Goal: Task Accomplishment & Management: Complete application form

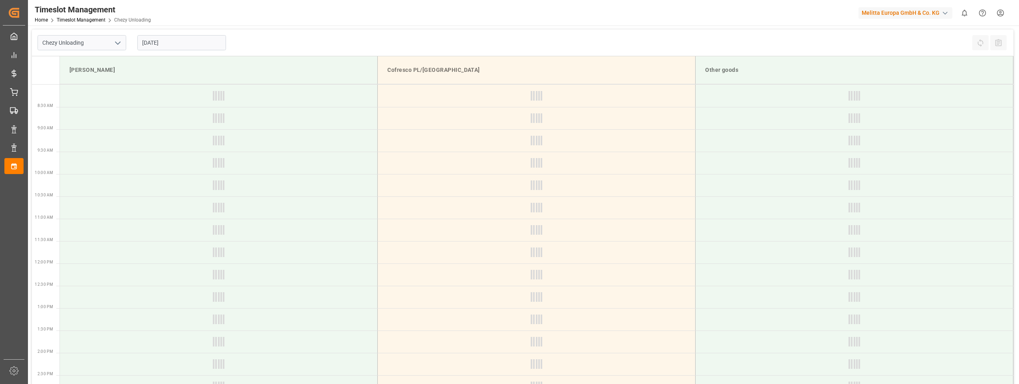
click at [147, 42] on input "[DATE]" at bounding box center [181, 42] width 89 height 15
type input "Chezy Unloading"
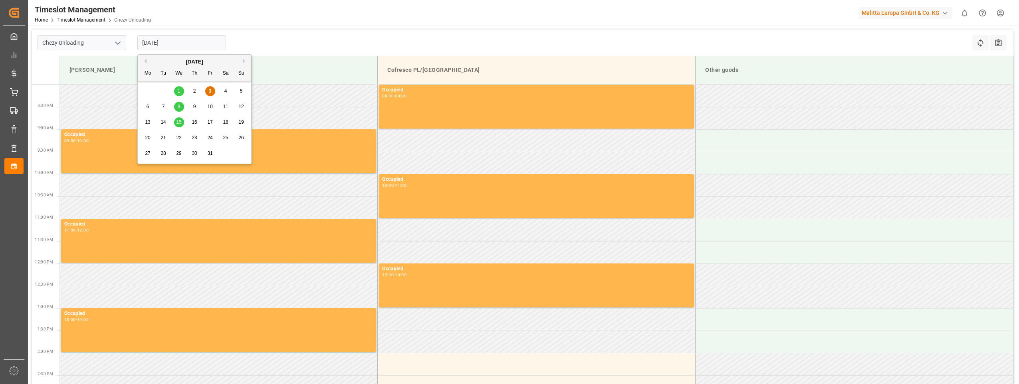
click at [178, 121] on span "15" at bounding box center [178, 122] width 5 height 6
type input "[DATE]"
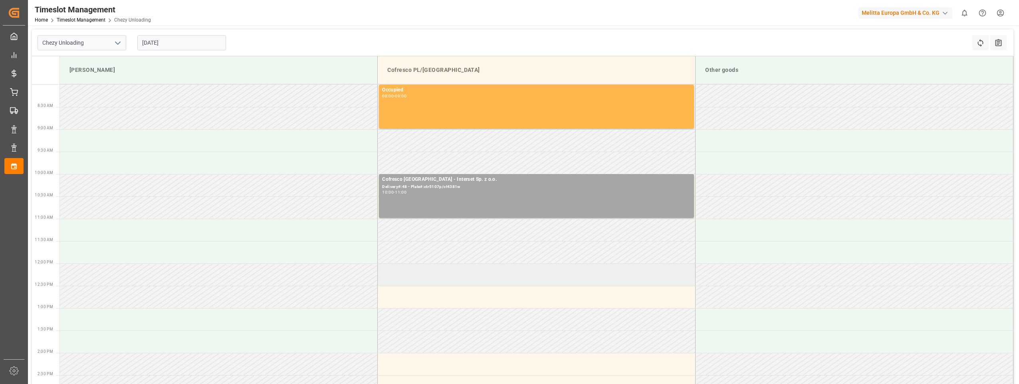
click at [441, 271] on td at bounding box center [537, 275] width 318 height 22
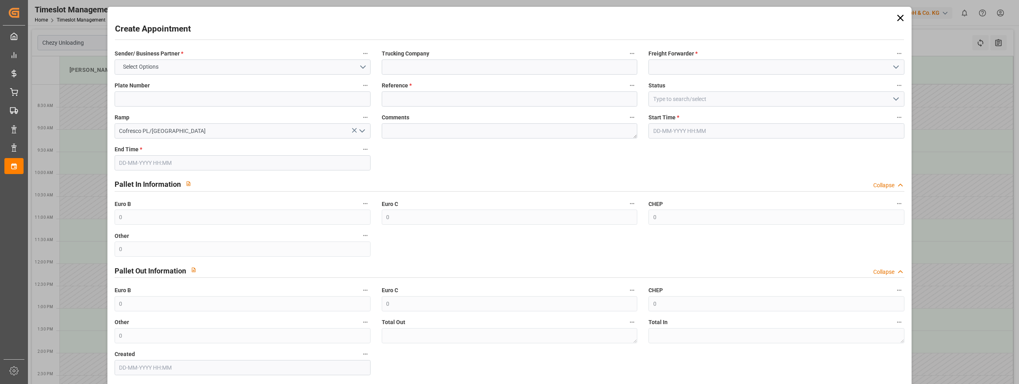
type input "[DATE] 12:00"
type input "[DATE] 13:00"
click at [362, 68] on button "Select Options" at bounding box center [243, 67] width 256 height 15
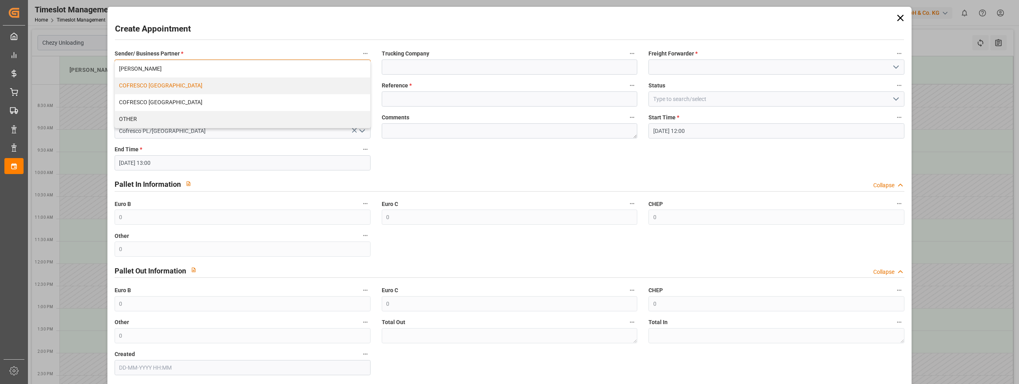
click at [164, 88] on div "COFRESCO [GEOGRAPHIC_DATA]" at bounding box center [242, 85] width 255 height 17
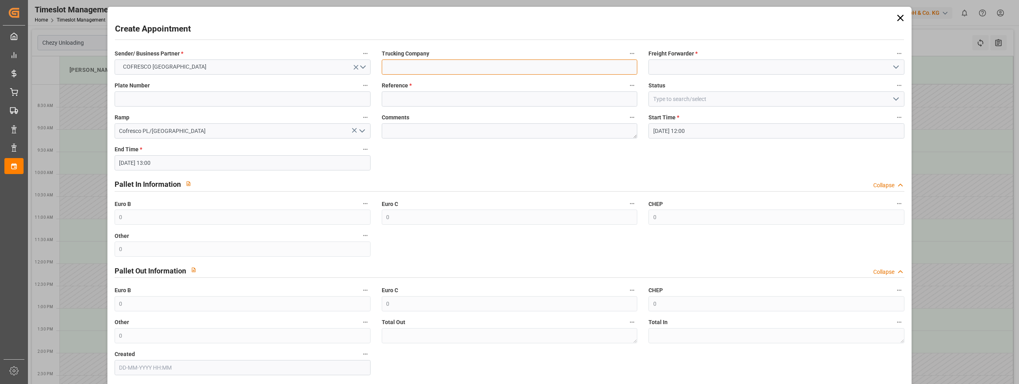
click at [395, 67] on input at bounding box center [510, 67] width 256 height 15
type input "Interset Sp. z o.o."
click at [240, 99] on input at bounding box center [243, 98] width 256 height 15
type input "CTR 09723"
click at [401, 103] on input at bounding box center [510, 98] width 256 height 15
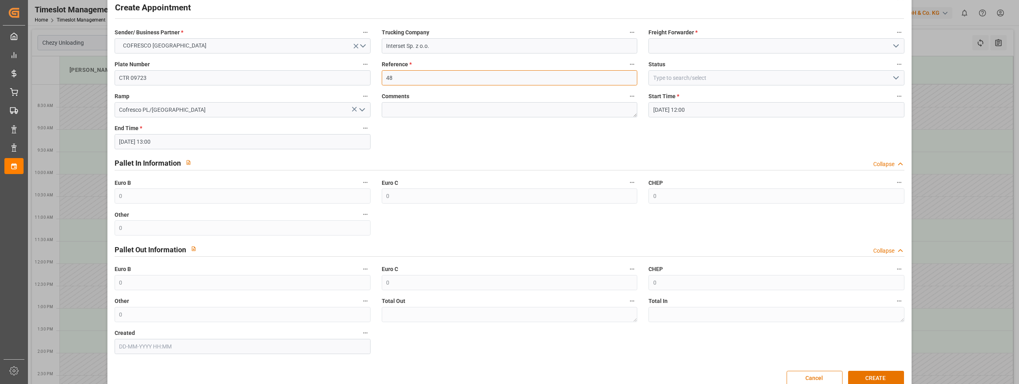
scroll to position [38, 0]
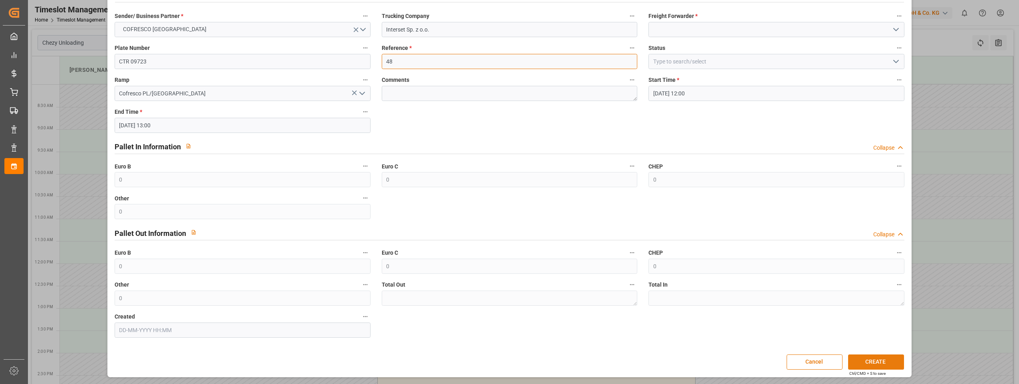
type input "48"
click at [871, 364] on button "CREATE" at bounding box center [876, 362] width 56 height 15
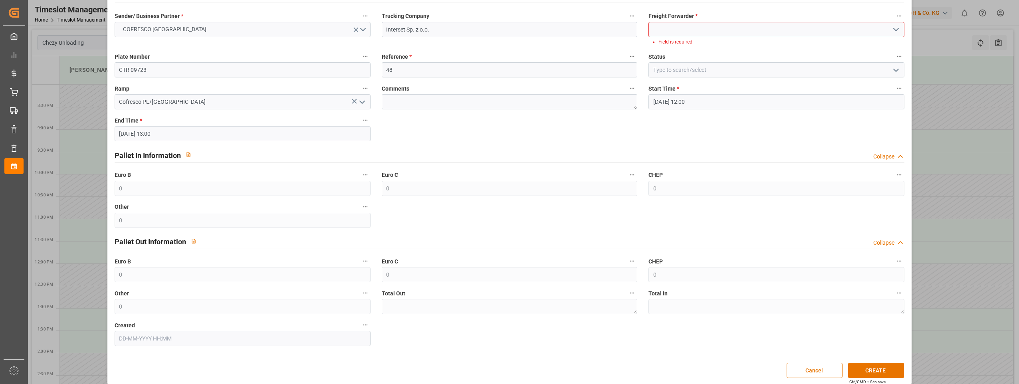
click at [895, 31] on icon "open menu" at bounding box center [896, 30] width 10 height 10
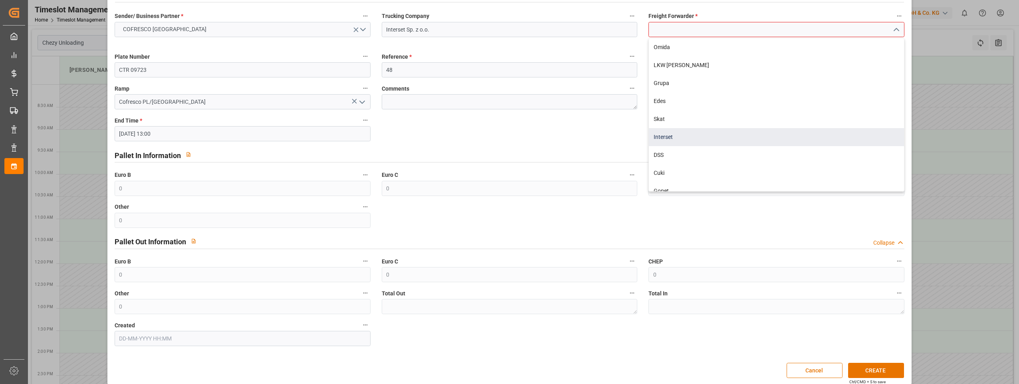
click at [676, 136] on div "Interset" at bounding box center [776, 137] width 255 height 18
type input "Interset"
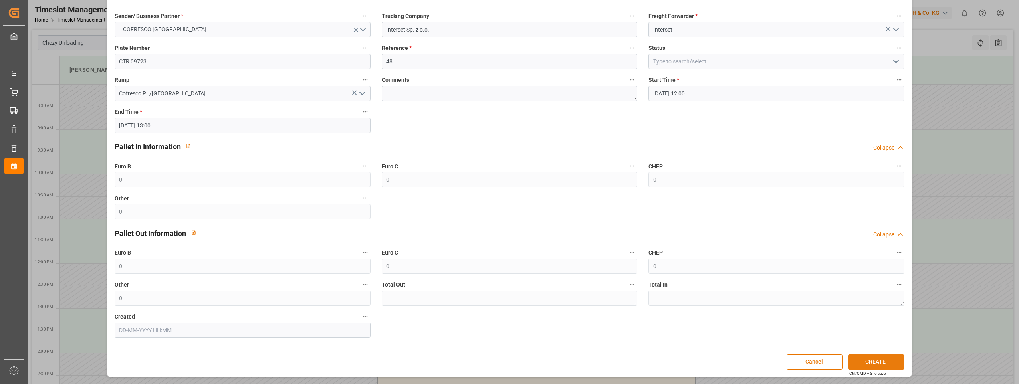
click at [865, 361] on button "CREATE" at bounding box center [876, 362] width 56 height 15
